Goal: Task Accomplishment & Management: Use online tool/utility

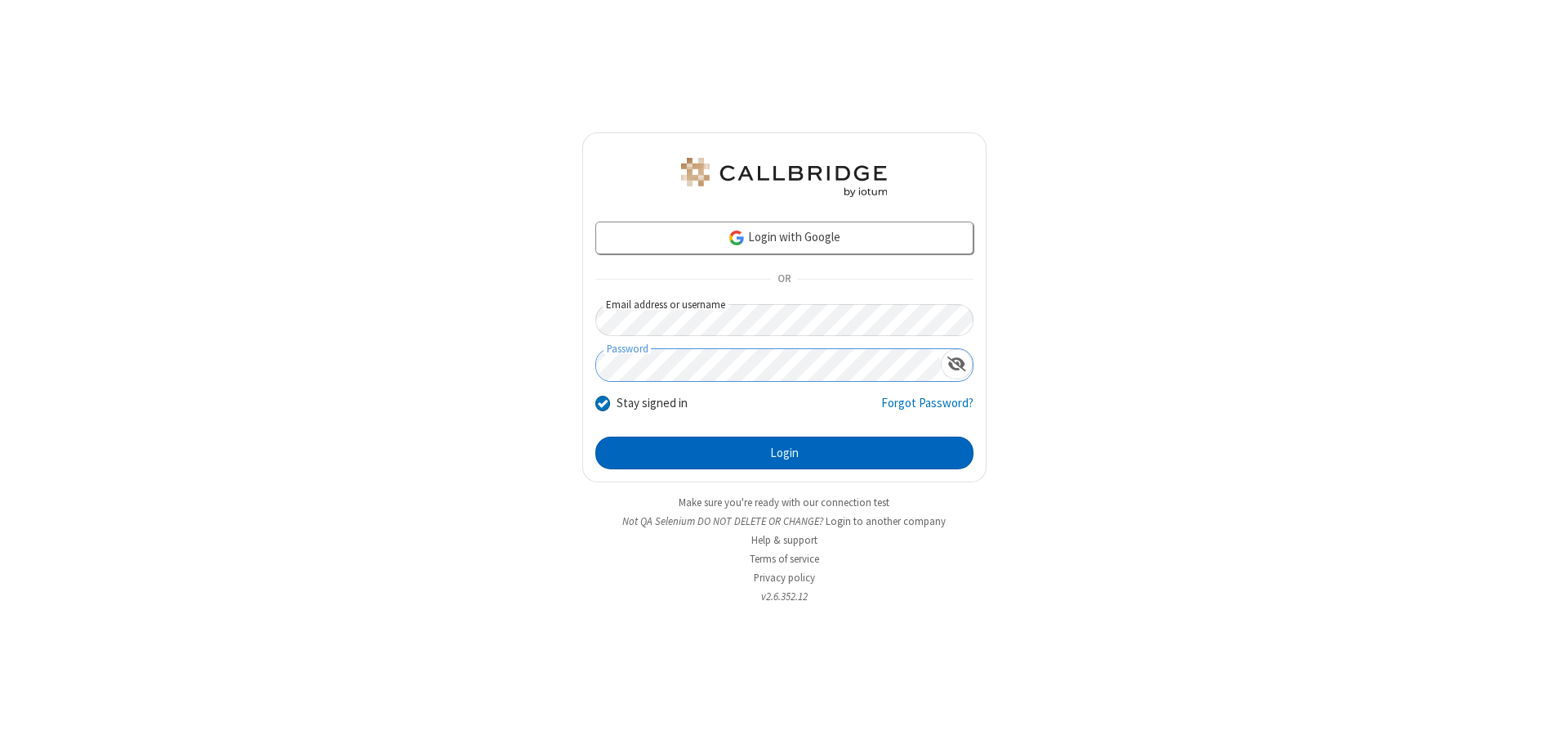
click at [784, 453] on button "Login" at bounding box center [784, 453] width 378 height 32
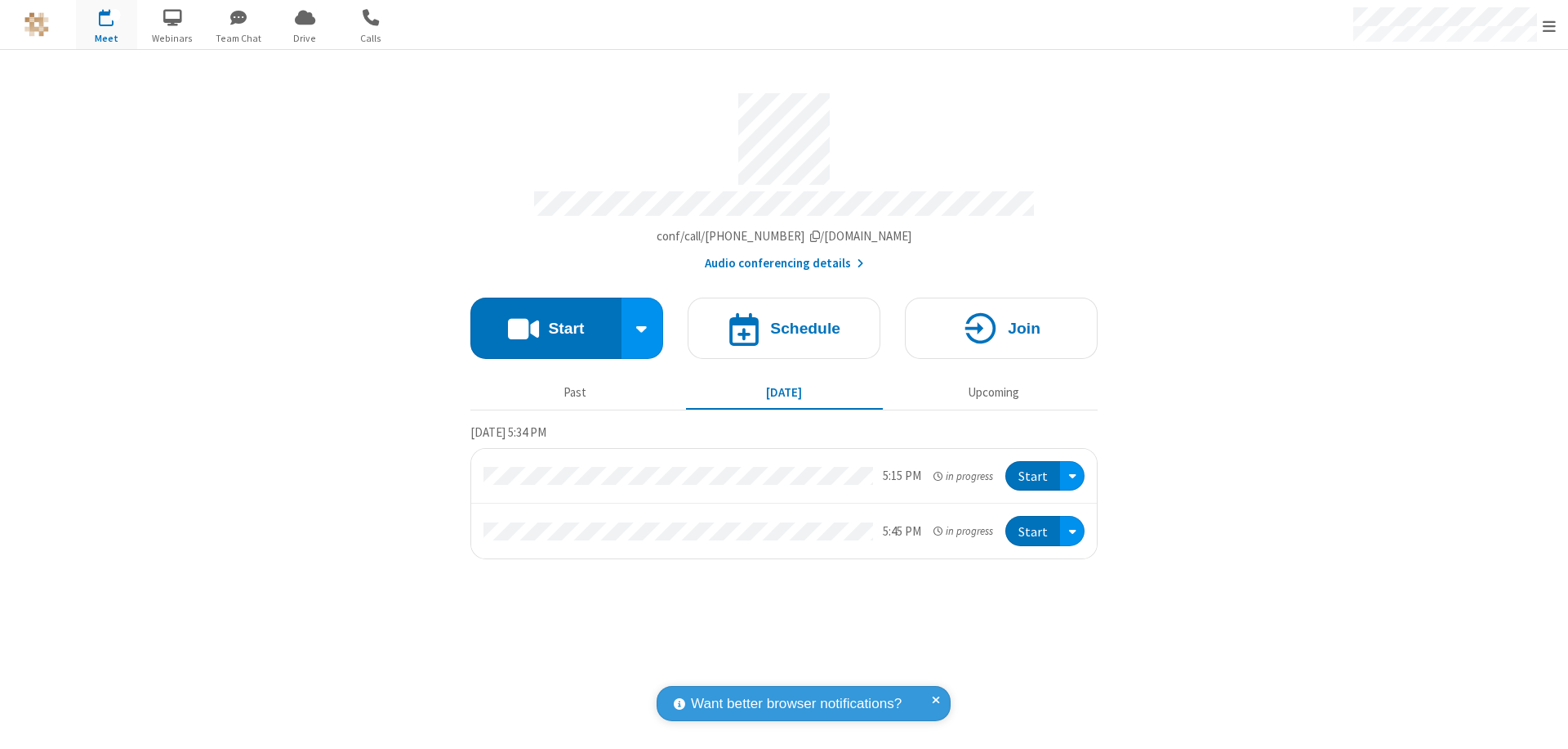
click at [546, 320] on button "Start" at bounding box center [546, 328] width 152 height 61
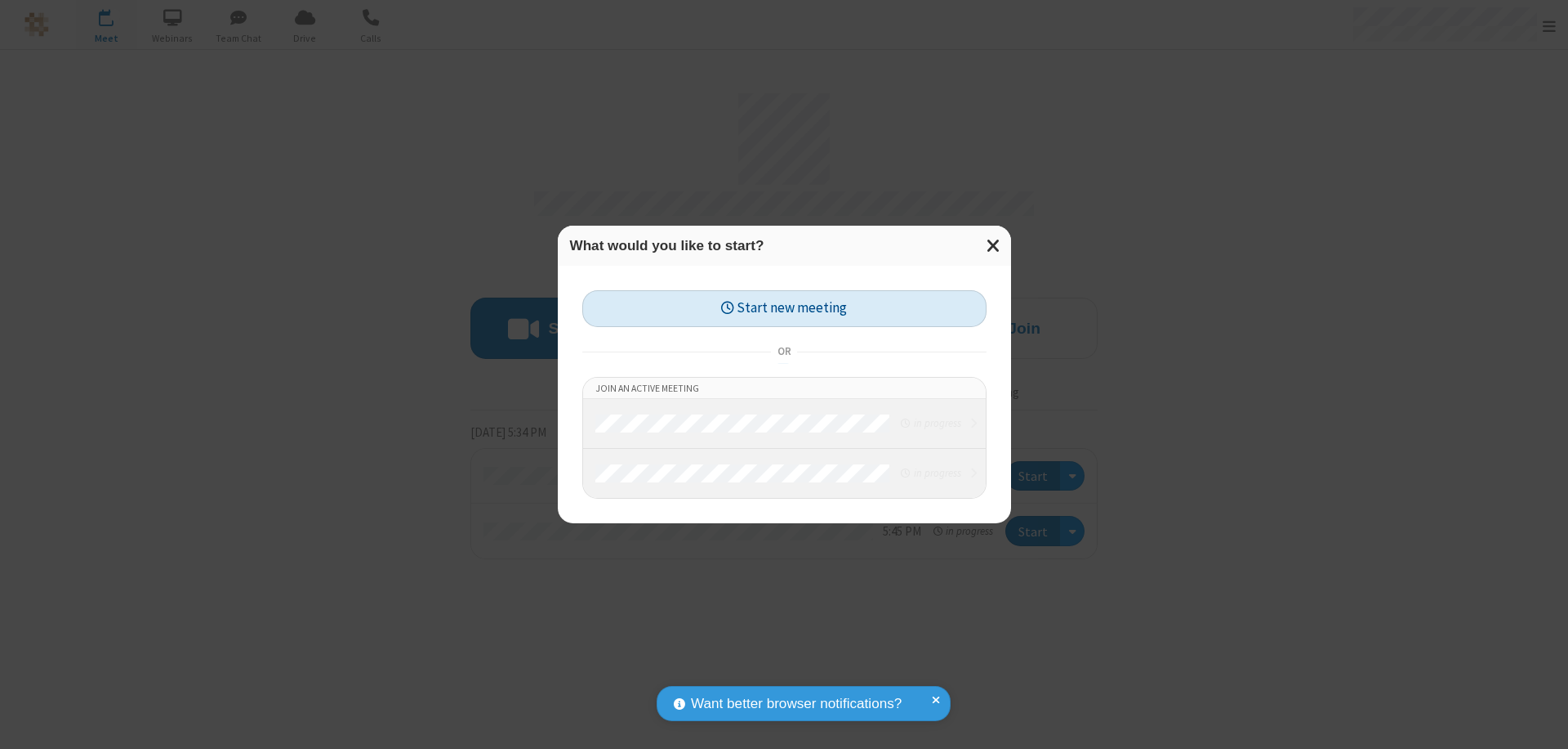
click at [784, 308] on button "Start new meeting" at bounding box center [784, 308] width 404 height 37
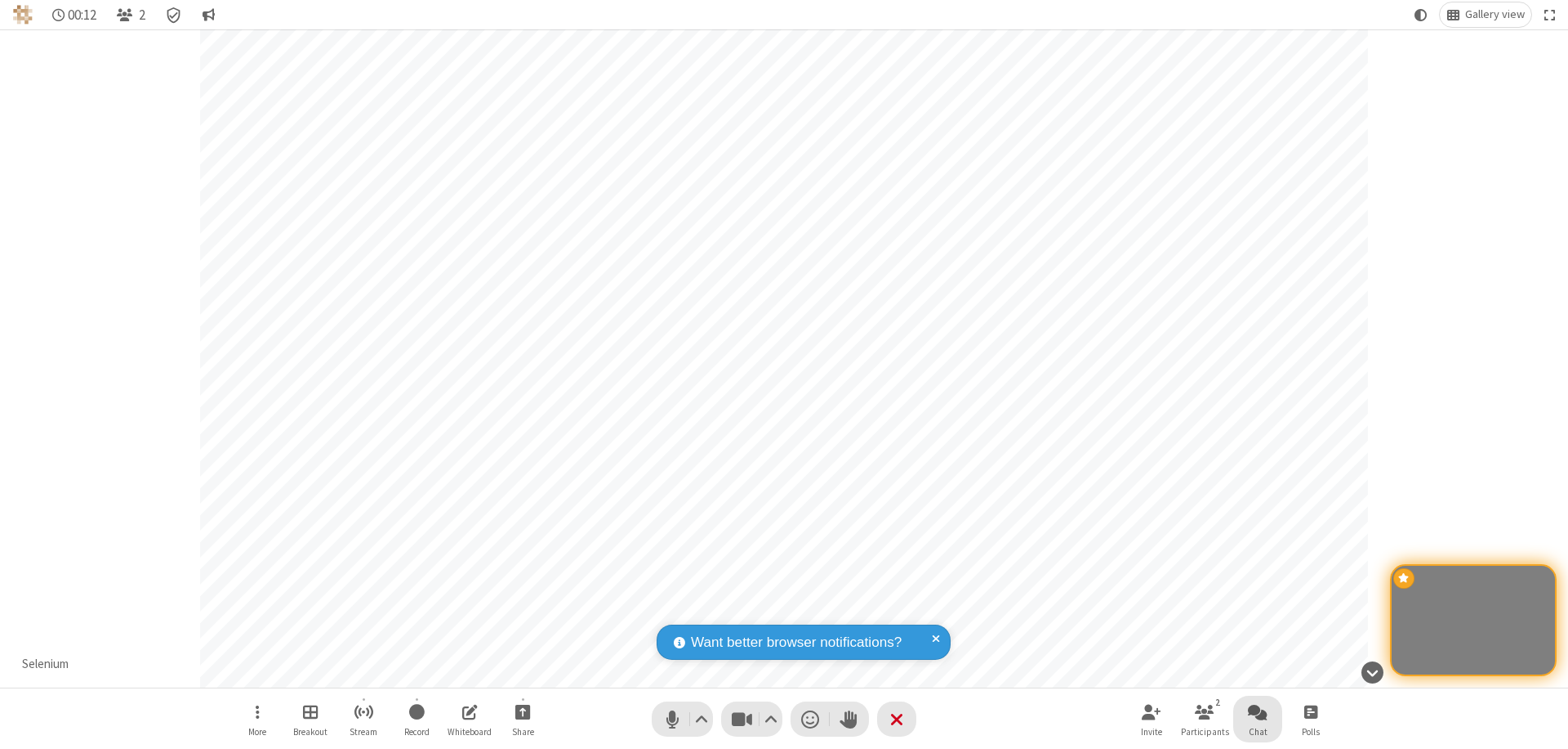
click at [1258, 711] on span "Open chat" at bounding box center [1258, 711] width 20 height 21
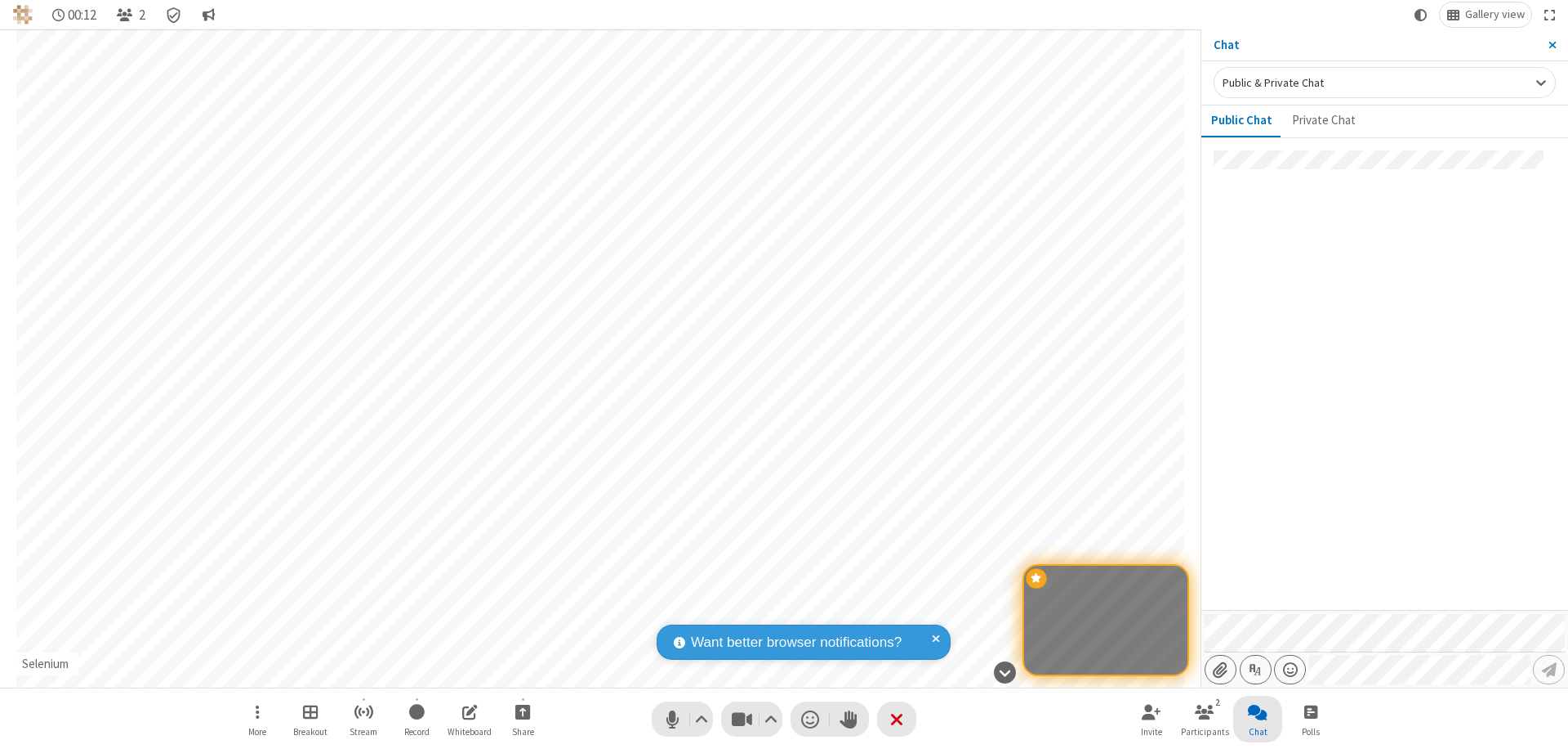
type input "C:\fakepath\doc_test.docx"
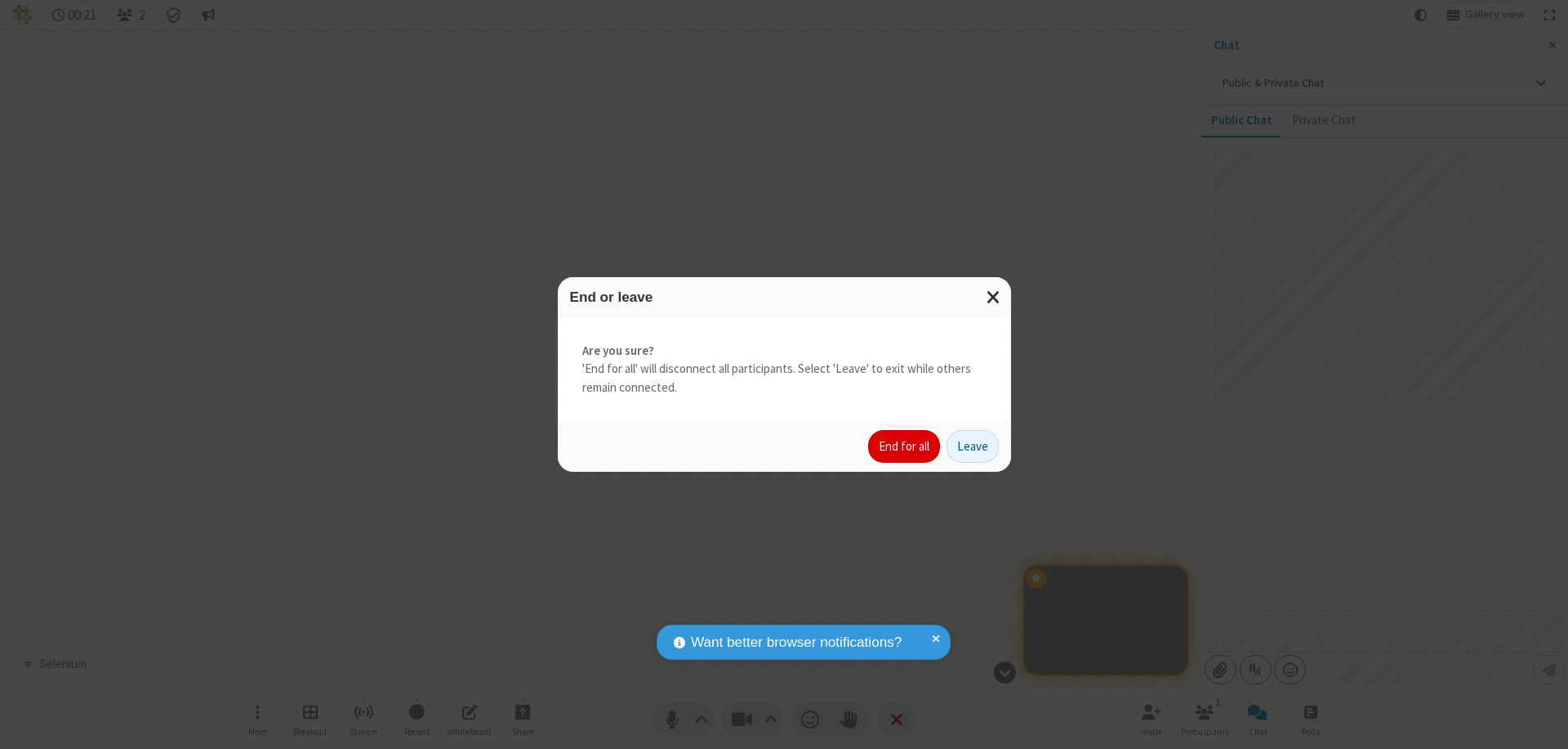
click at [905, 446] on button "End for all" at bounding box center [905, 446] width 72 height 32
